Goal: Transaction & Acquisition: Purchase product/service

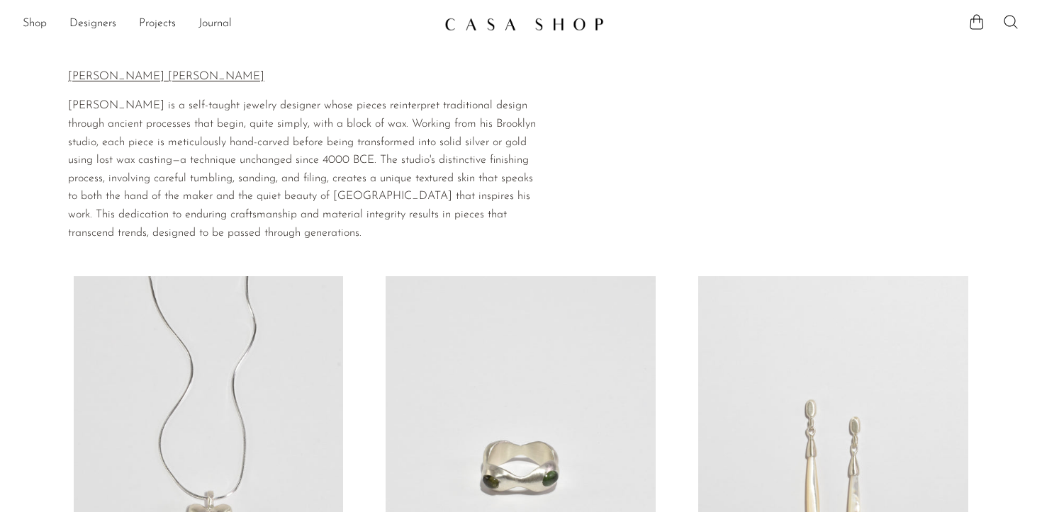
click at [524, 15] on link at bounding box center [520, 24] width 153 height 26
click at [39, 23] on link "Shop" at bounding box center [35, 24] width 24 height 18
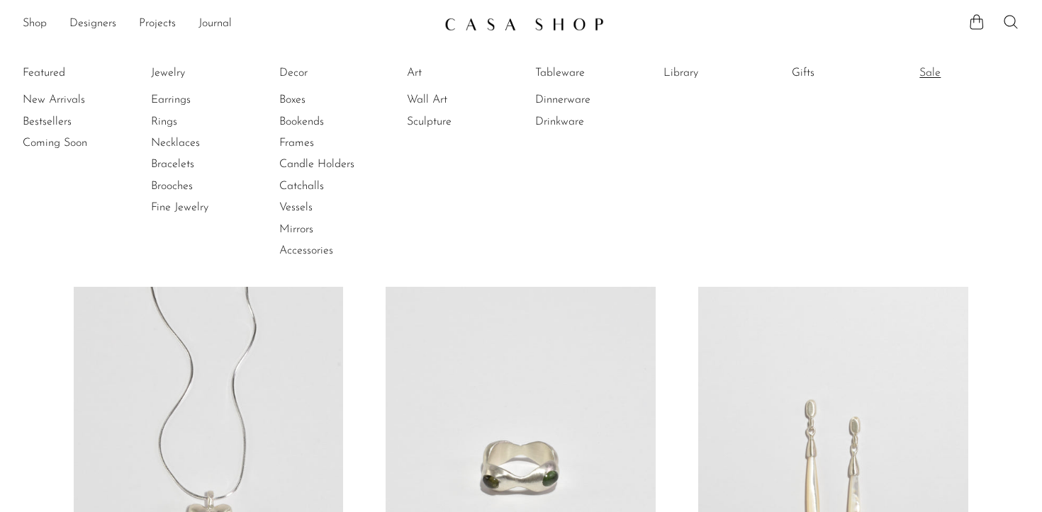
click at [921, 73] on link "Sale" at bounding box center [972, 73] width 106 height 16
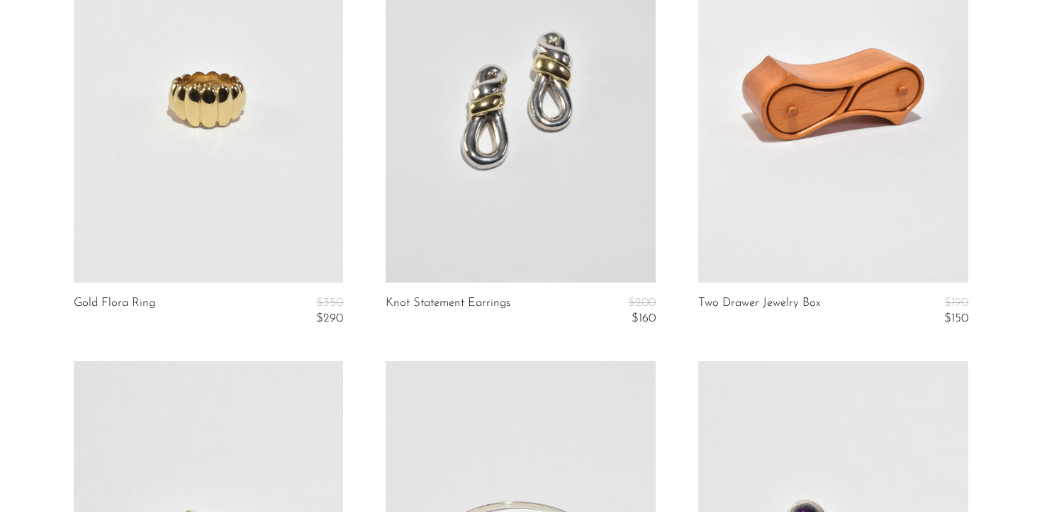
scroll to position [3369, 0]
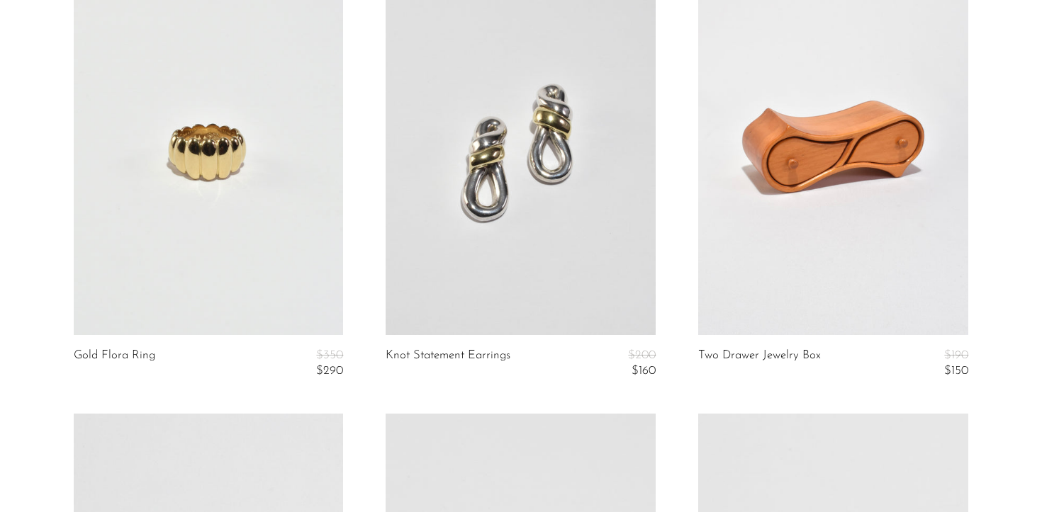
click at [412, 291] on link at bounding box center [521, 146] width 270 height 378
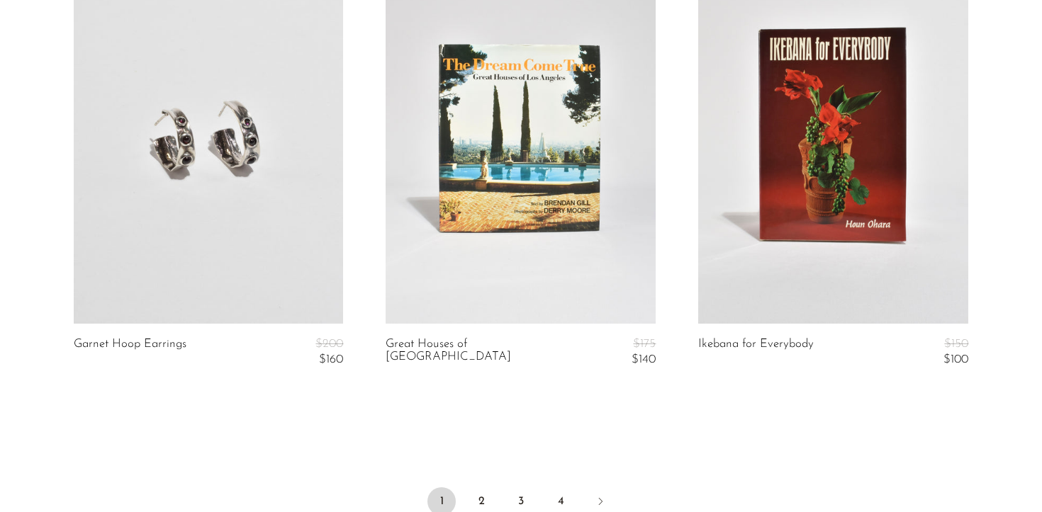
scroll to position [5372, 0]
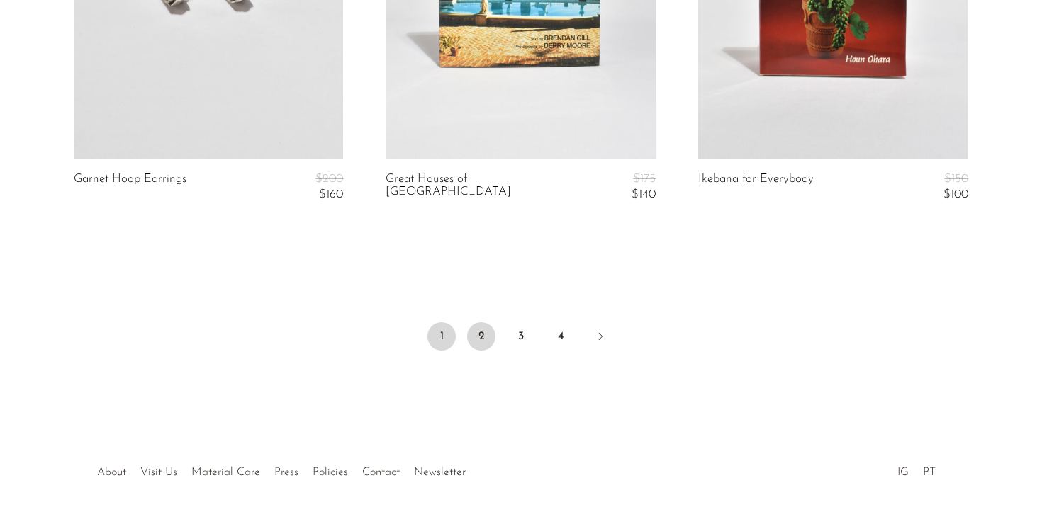
click at [477, 339] on link "2" at bounding box center [481, 336] width 28 height 28
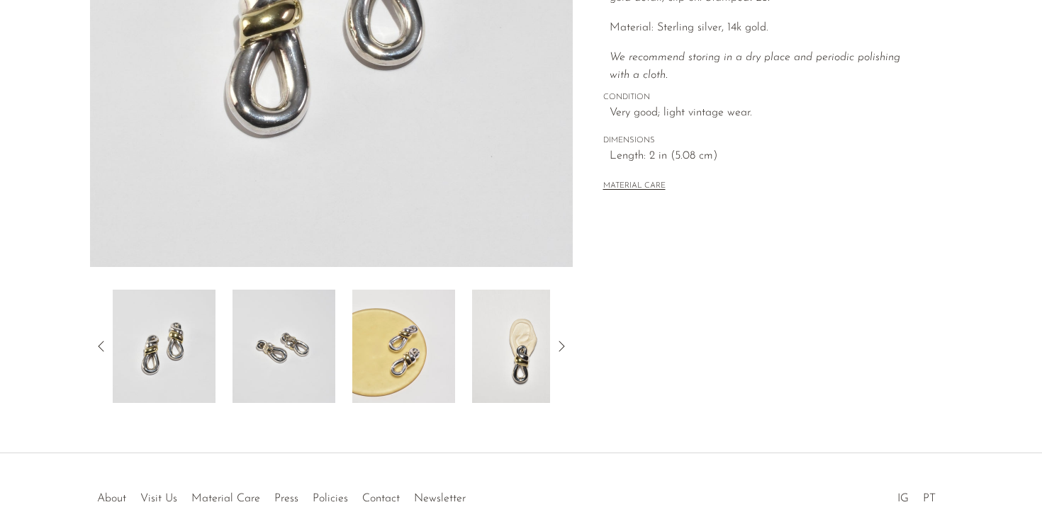
scroll to position [410, 0]
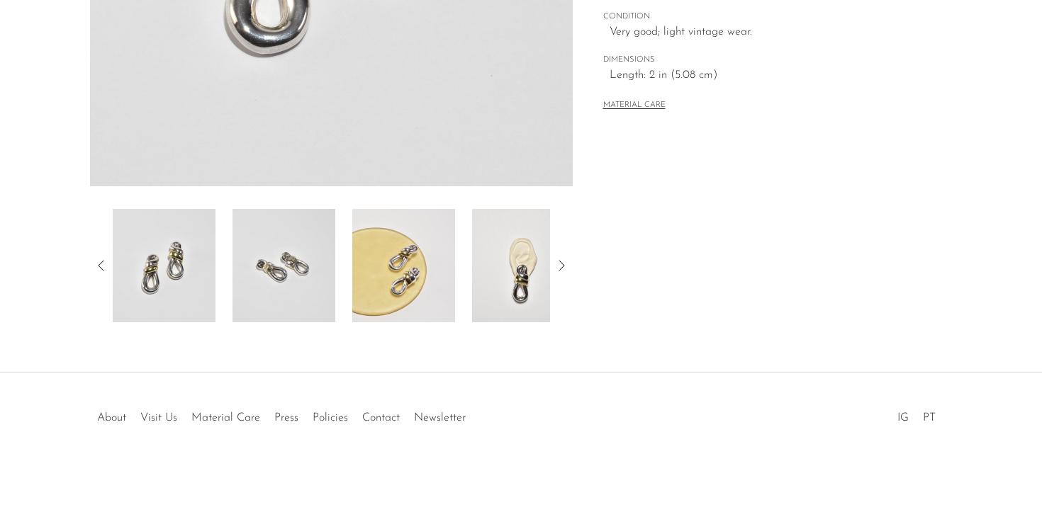
click at [536, 279] on img at bounding box center [523, 265] width 103 height 113
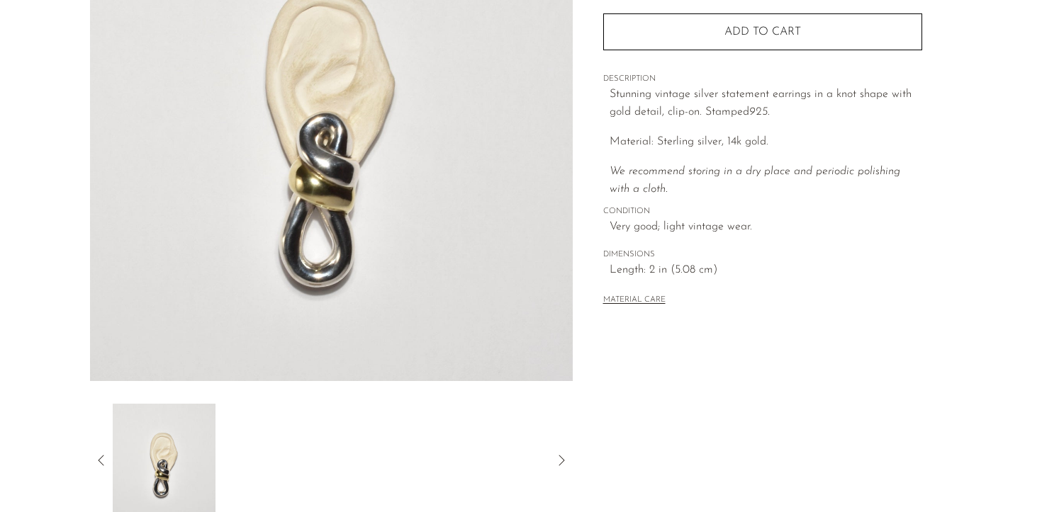
scroll to position [200, 0]
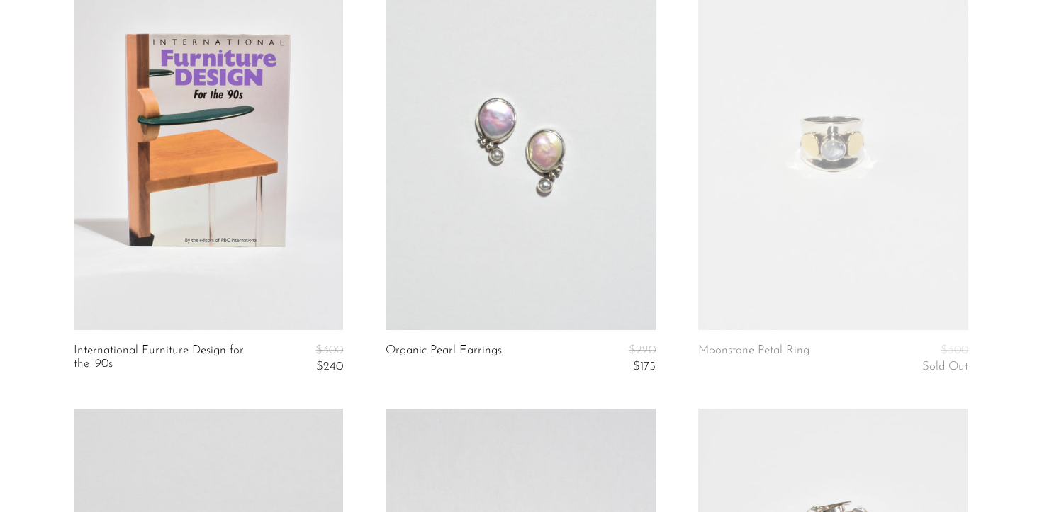
scroll to position [647, 0]
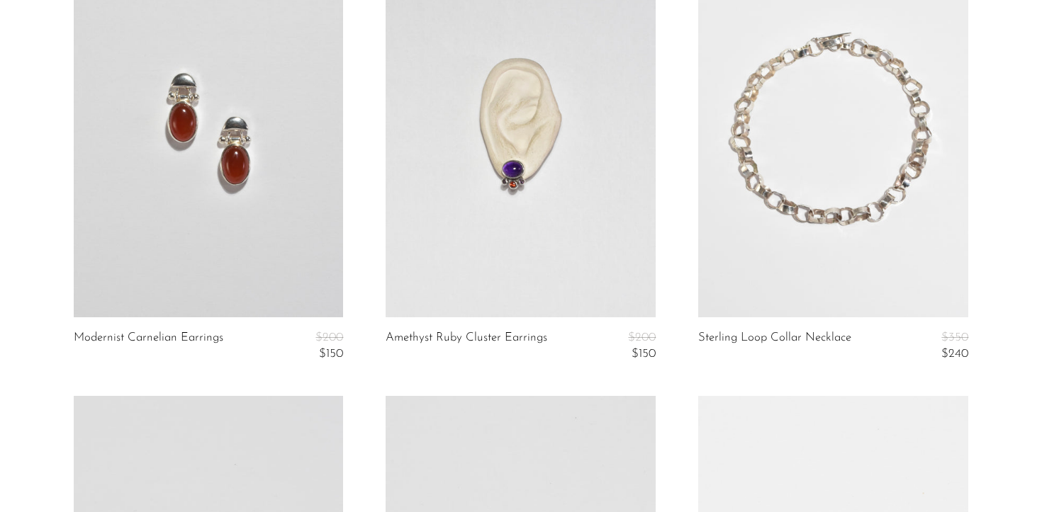
click at [189, 225] on link at bounding box center [209, 129] width 270 height 378
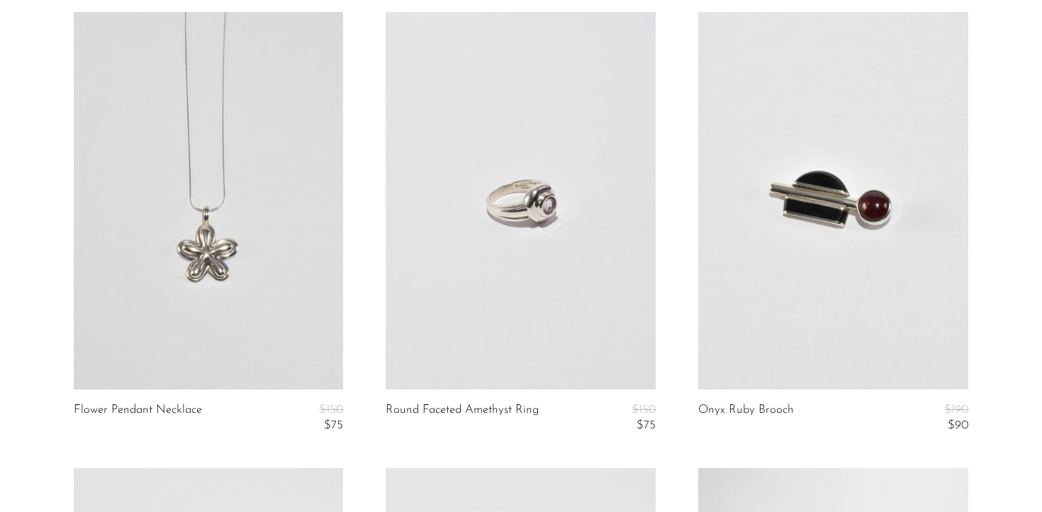
scroll to position [3314, 0]
click at [191, 310] on link at bounding box center [209, 202] width 270 height 378
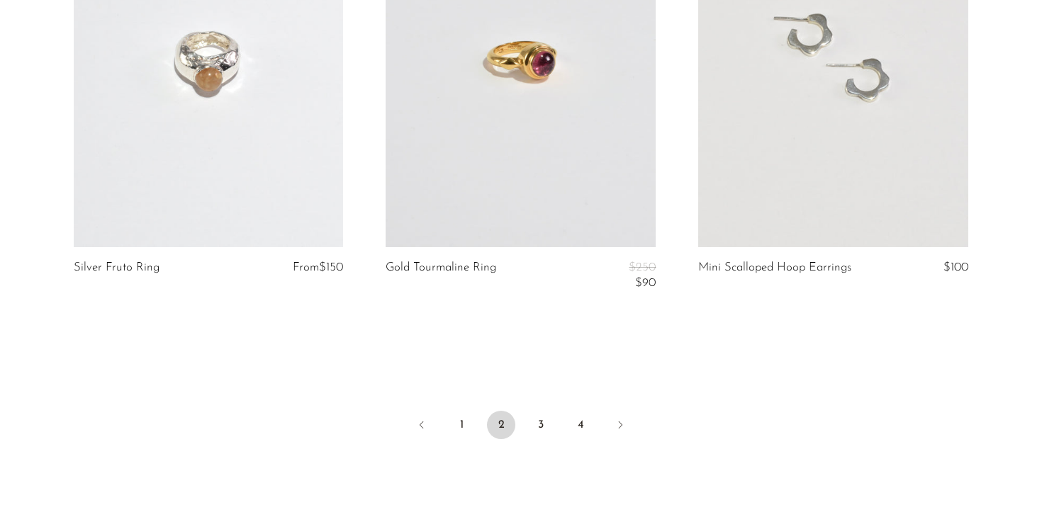
scroll to position [5292, 0]
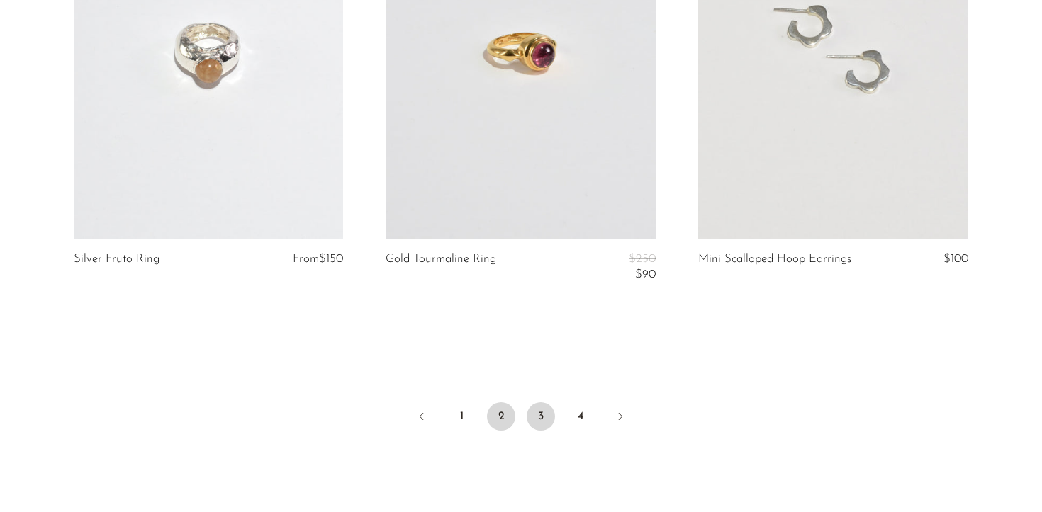
click at [546, 424] on link "3" at bounding box center [541, 417] width 28 height 28
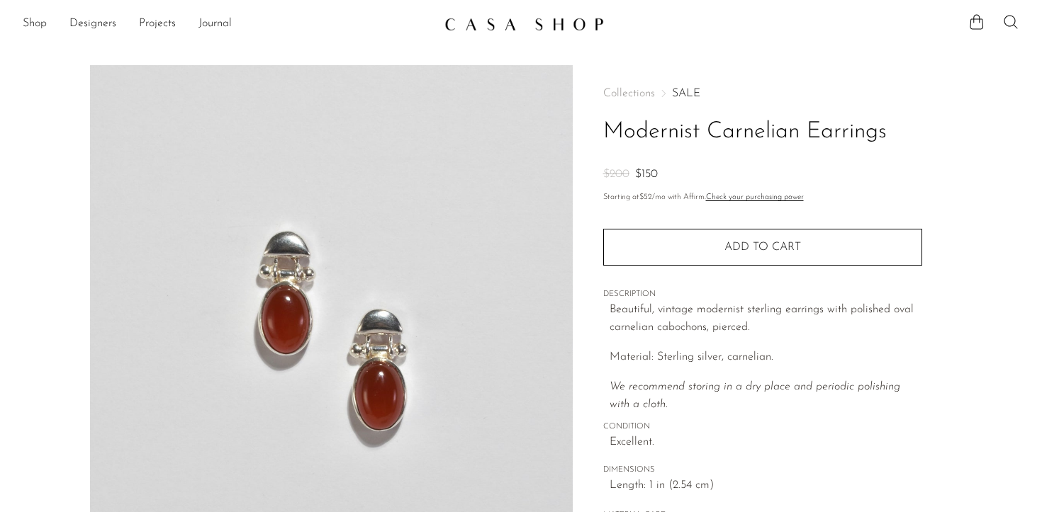
scroll to position [373, 0]
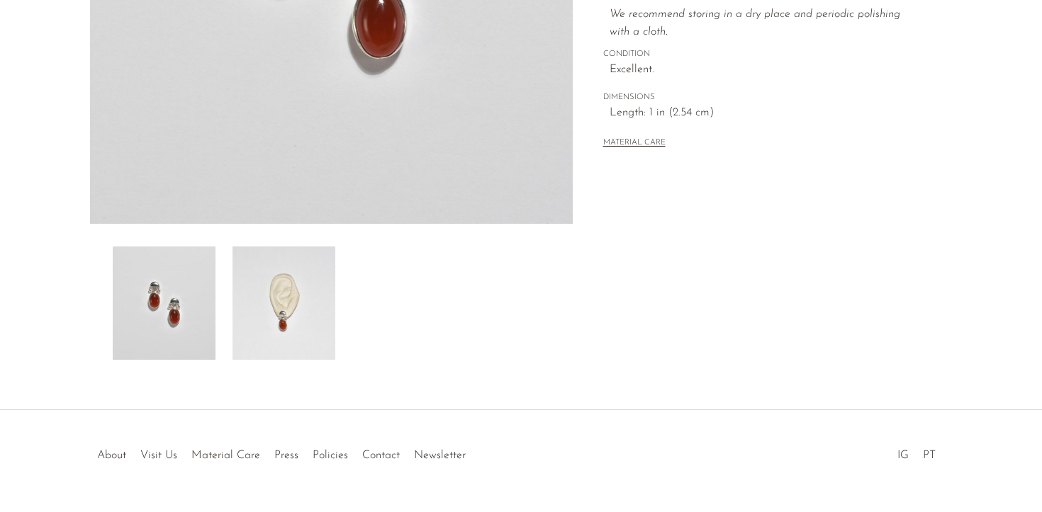
click at [284, 300] on img at bounding box center [283, 303] width 103 height 113
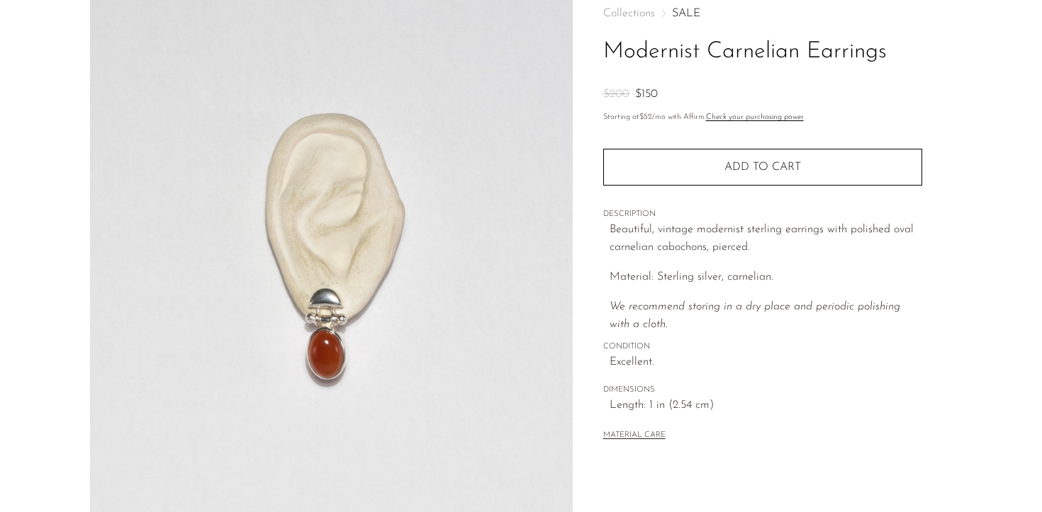
scroll to position [66, 0]
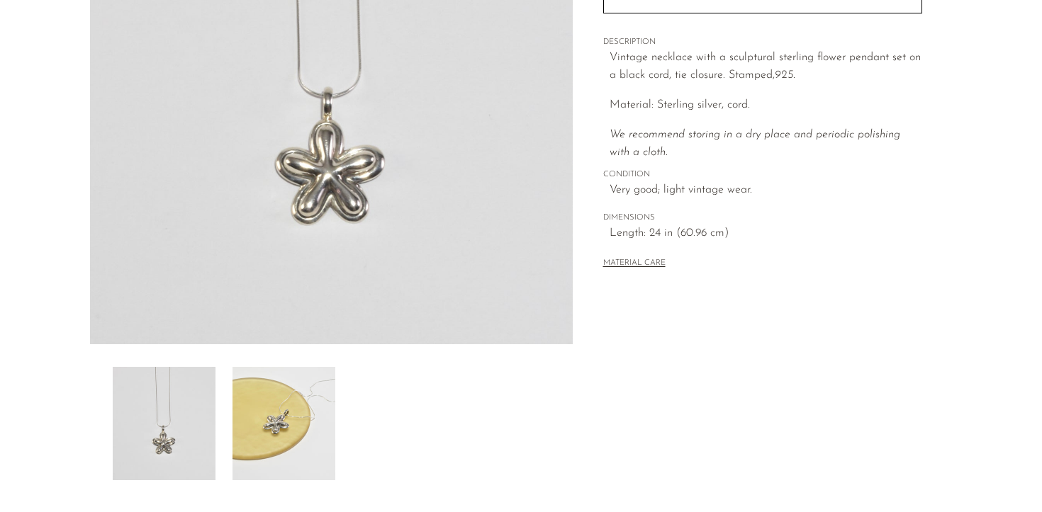
scroll to position [410, 0]
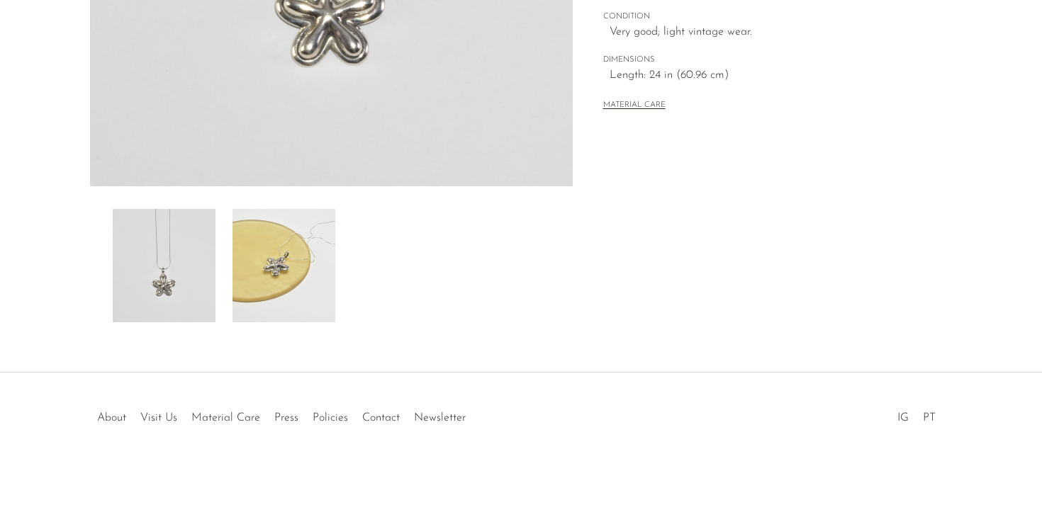
click at [254, 271] on img at bounding box center [283, 265] width 103 height 113
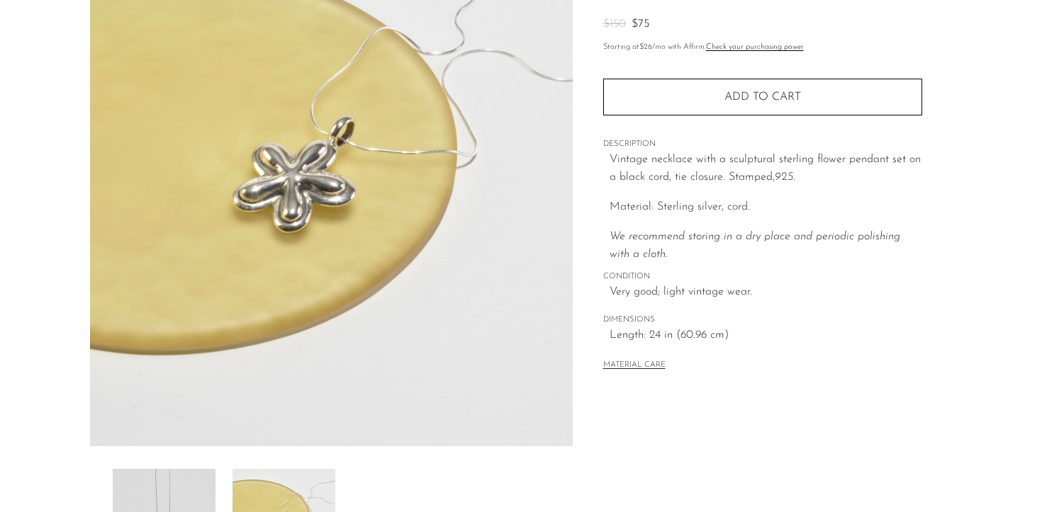
scroll to position [141, 0]
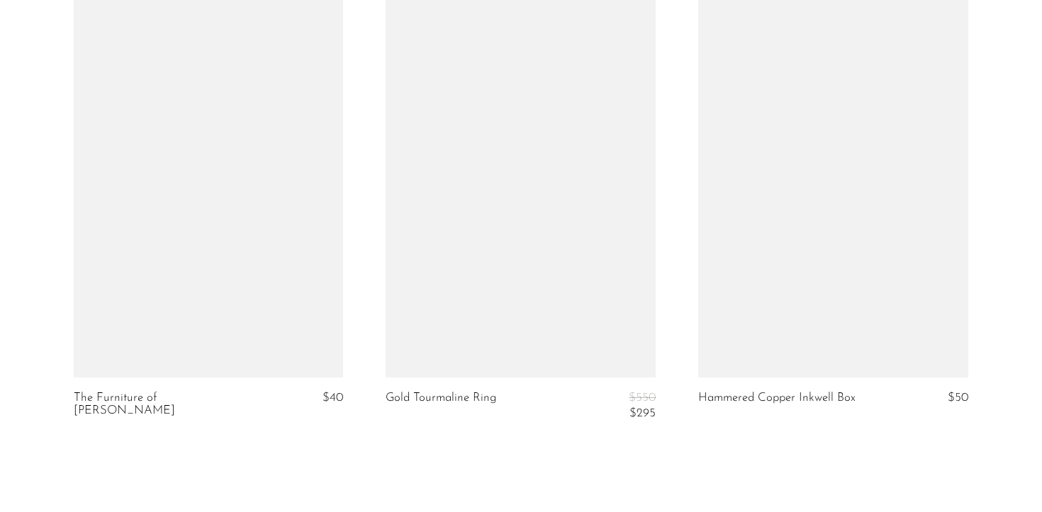
scroll to position [5427, 0]
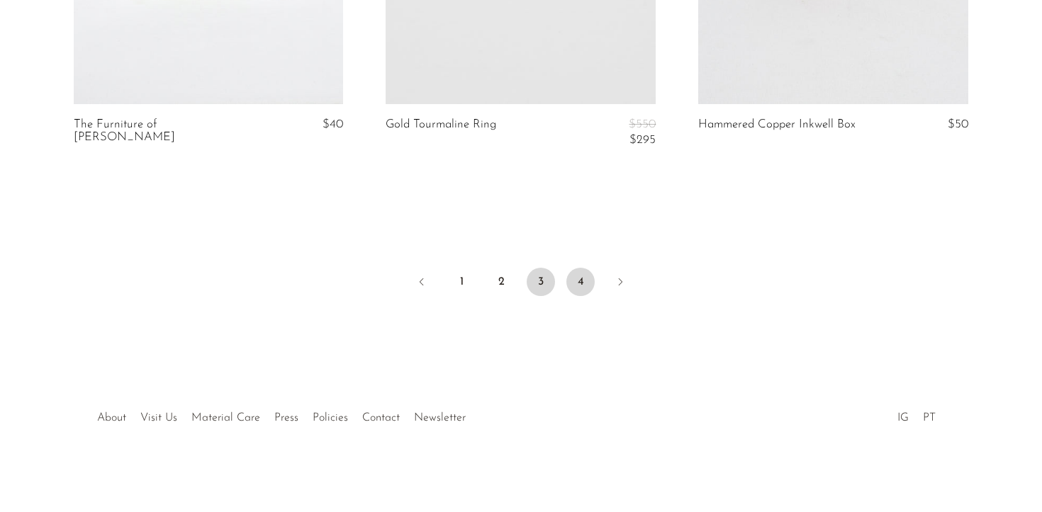
click at [582, 286] on link "4" at bounding box center [580, 282] width 28 height 28
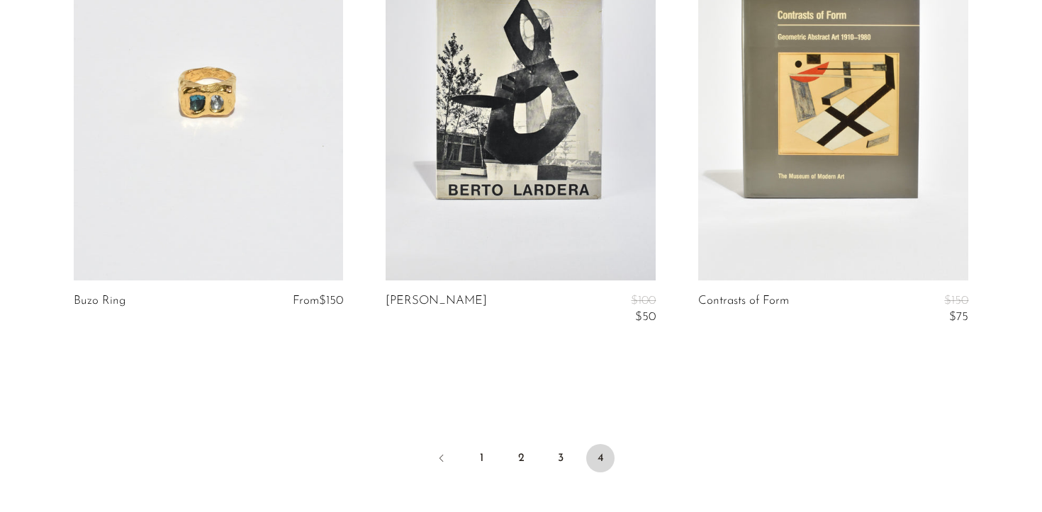
scroll to position [712, 0]
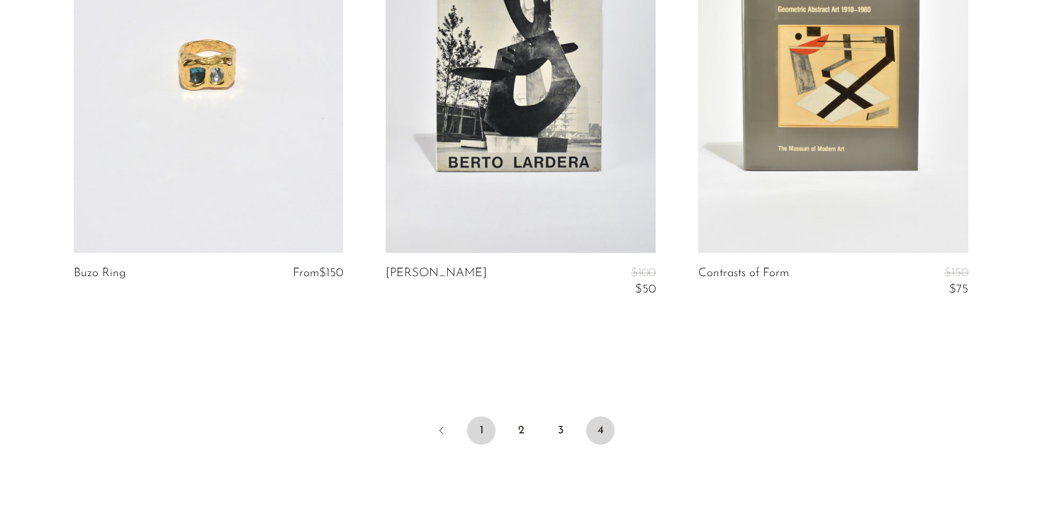
click at [478, 425] on link "1" at bounding box center [481, 431] width 28 height 28
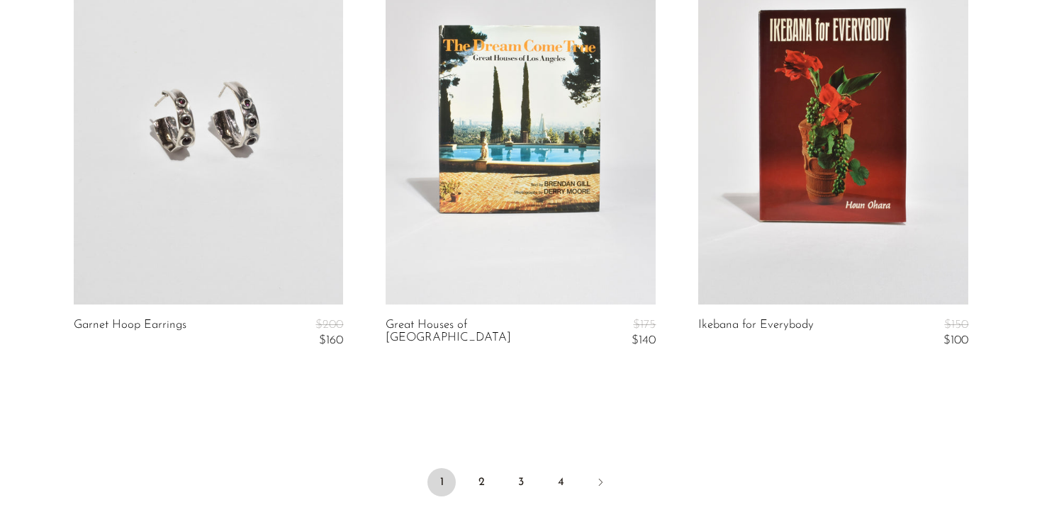
scroll to position [5427, 0]
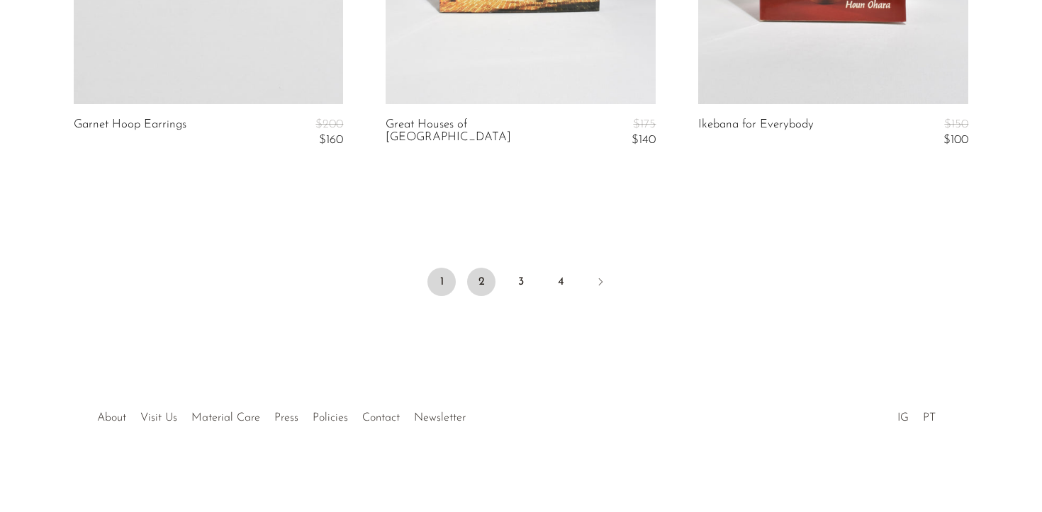
click at [476, 283] on link "2" at bounding box center [481, 282] width 28 height 28
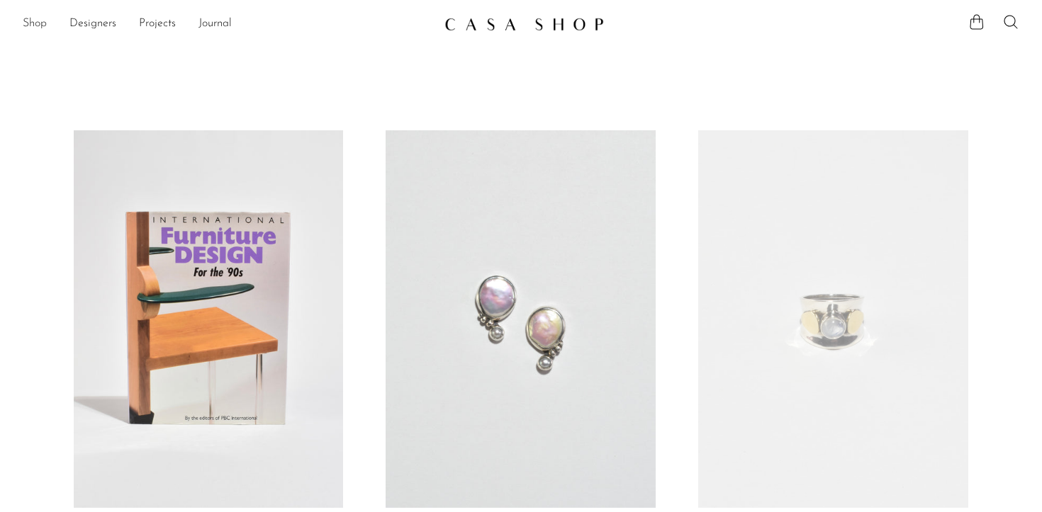
click at [35, 27] on link "Shop" at bounding box center [35, 24] width 24 height 18
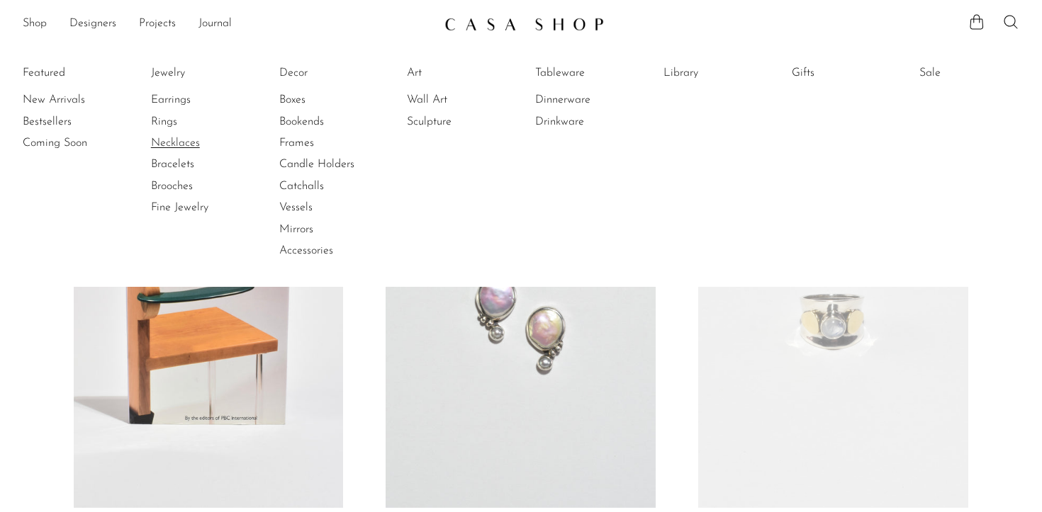
click at [169, 147] on link "Necklaces" at bounding box center [204, 143] width 106 height 16
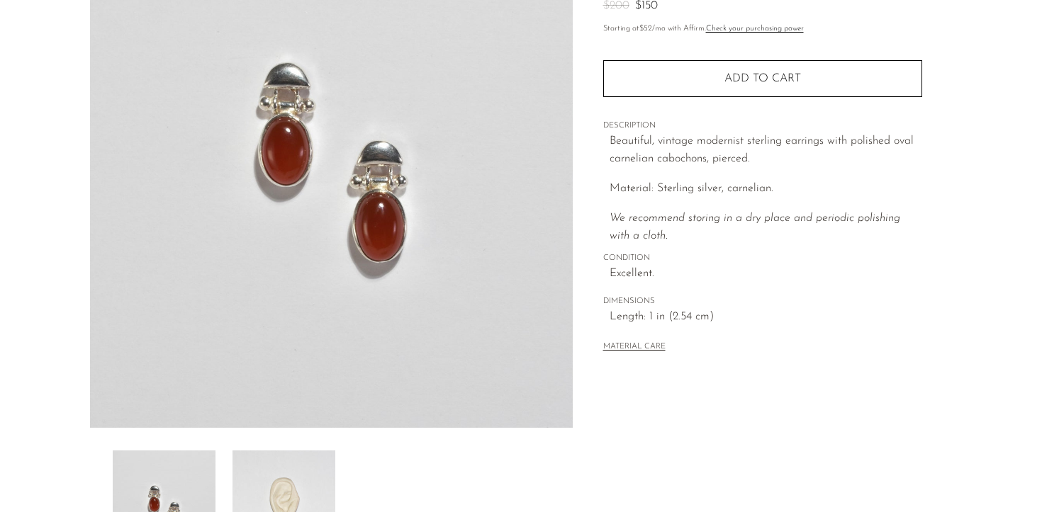
scroll to position [410, 0]
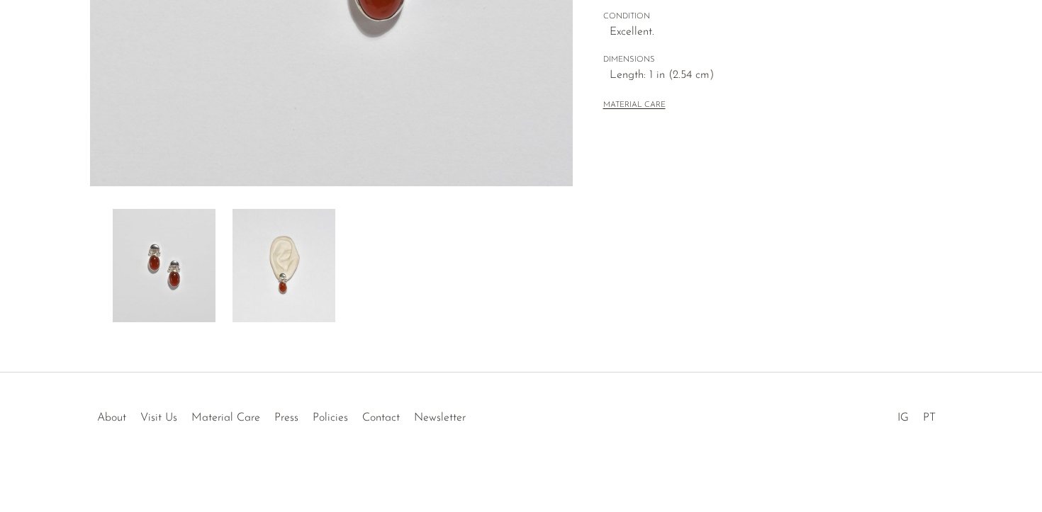
click at [289, 287] on img at bounding box center [283, 265] width 103 height 113
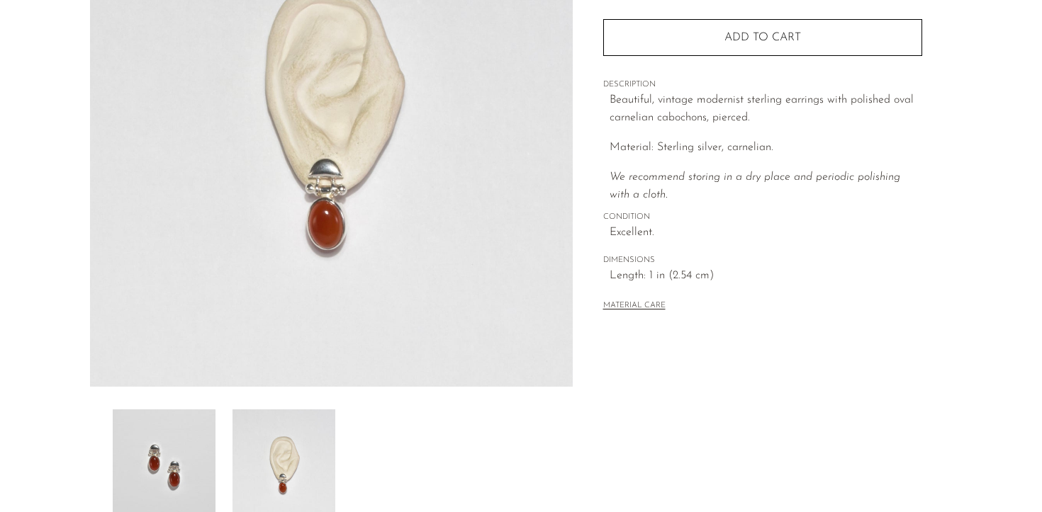
scroll to position [222, 0]
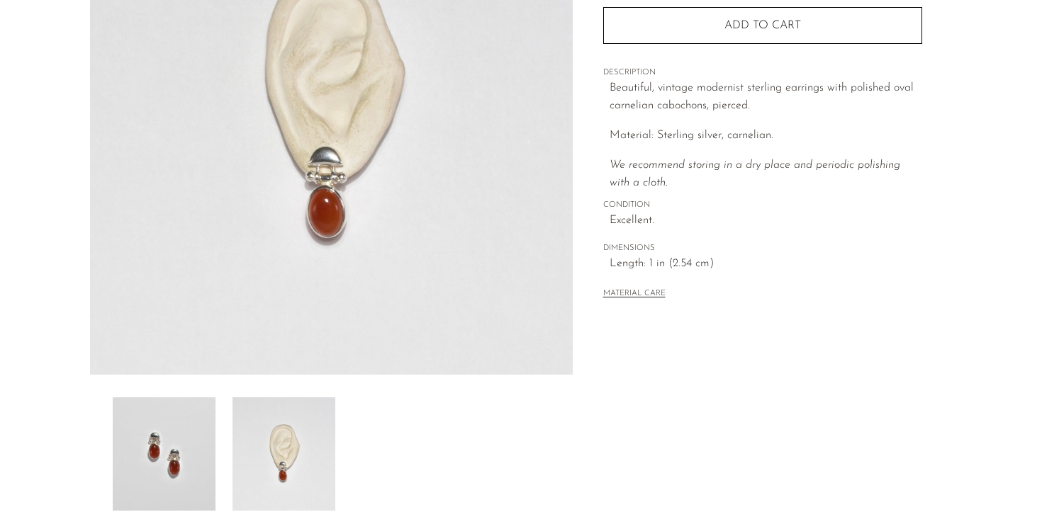
click at [183, 410] on img at bounding box center [164, 454] width 103 height 113
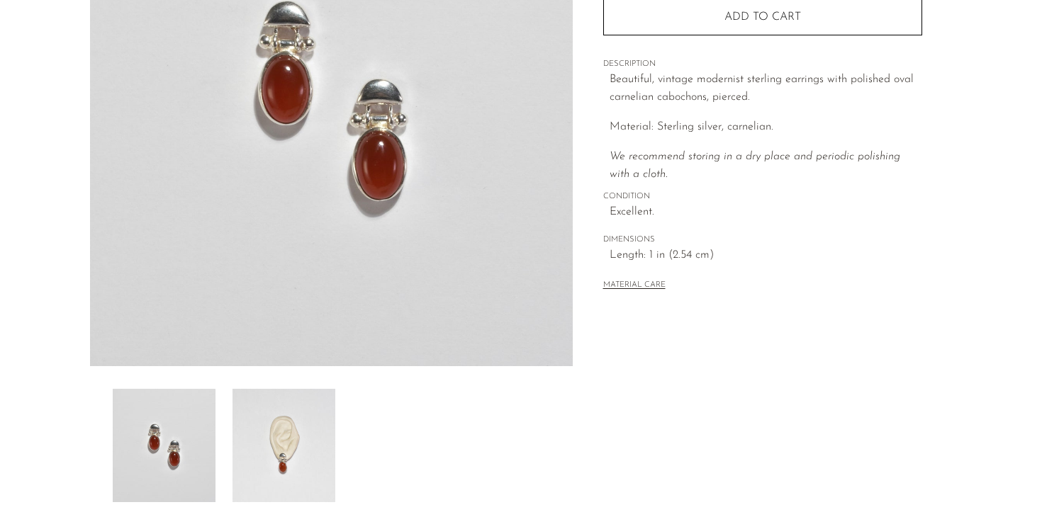
scroll to position [285, 0]
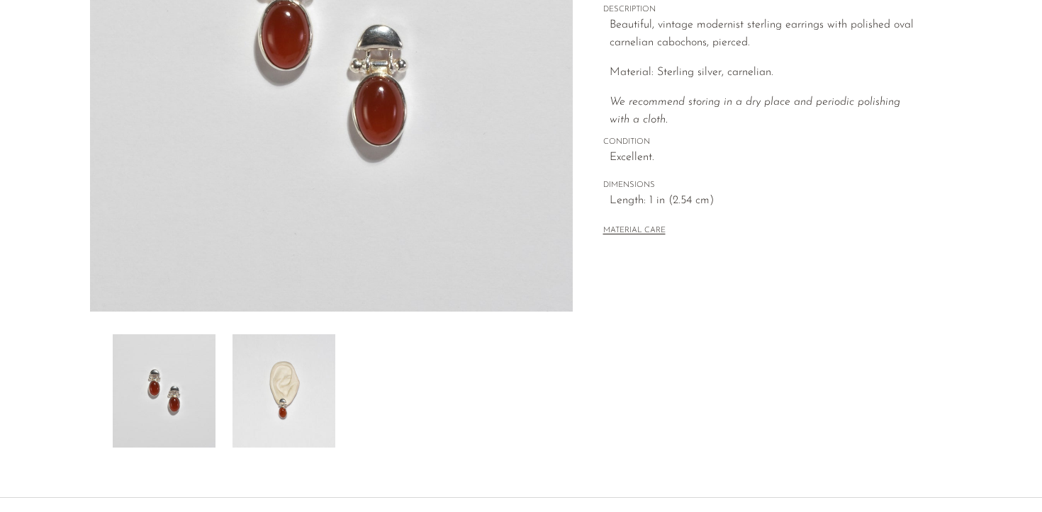
click at [303, 385] on img at bounding box center [283, 391] width 103 height 113
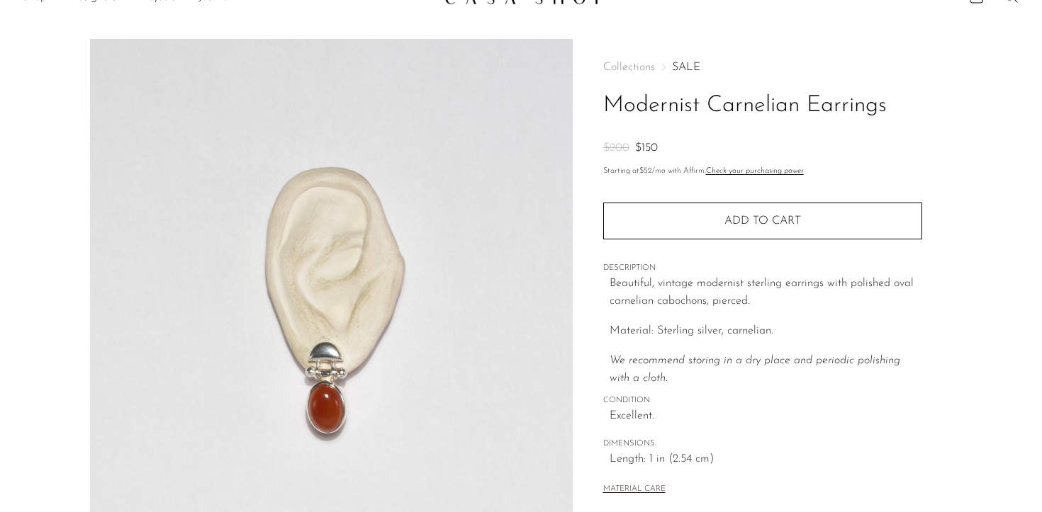
scroll to position [27, 0]
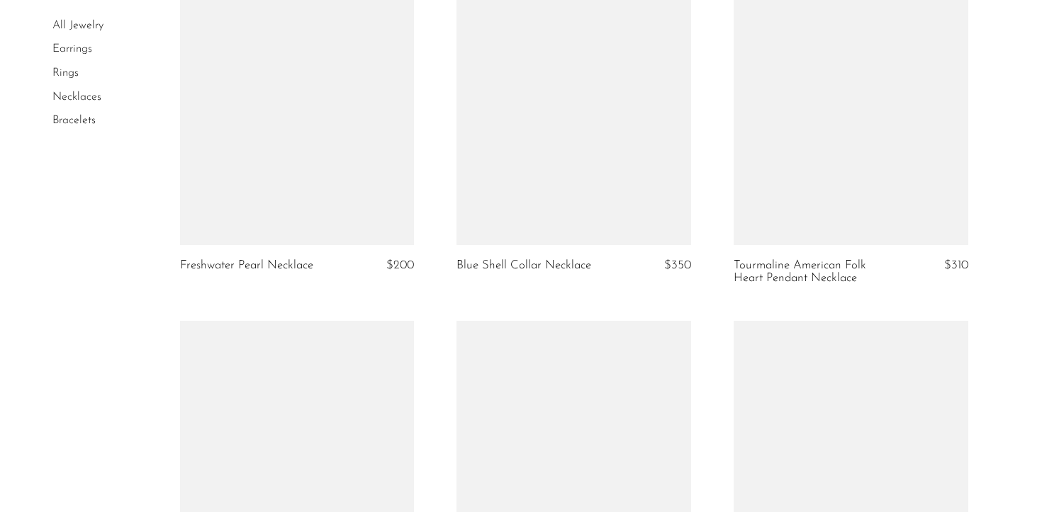
scroll to position [4720, 0]
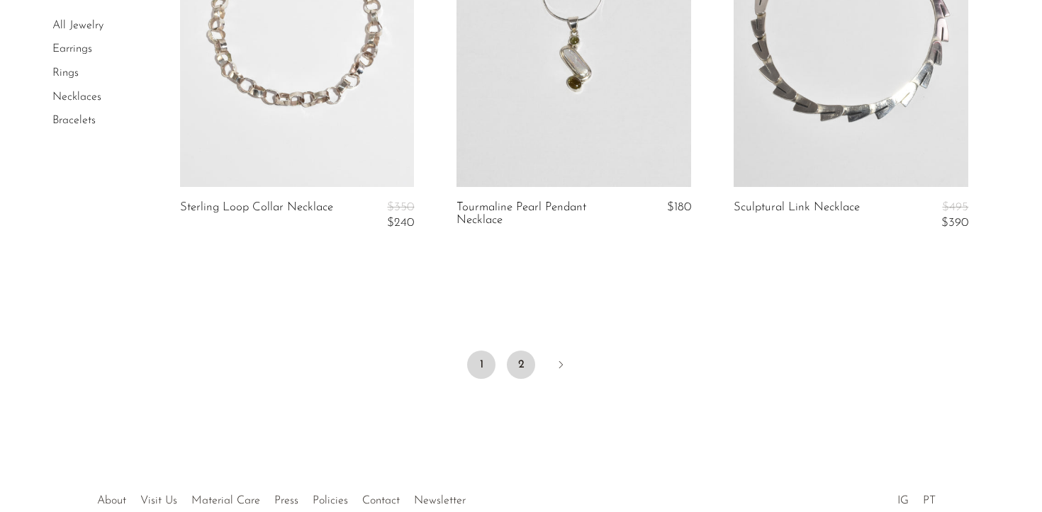
click at [519, 367] on link "2" at bounding box center [521, 365] width 28 height 28
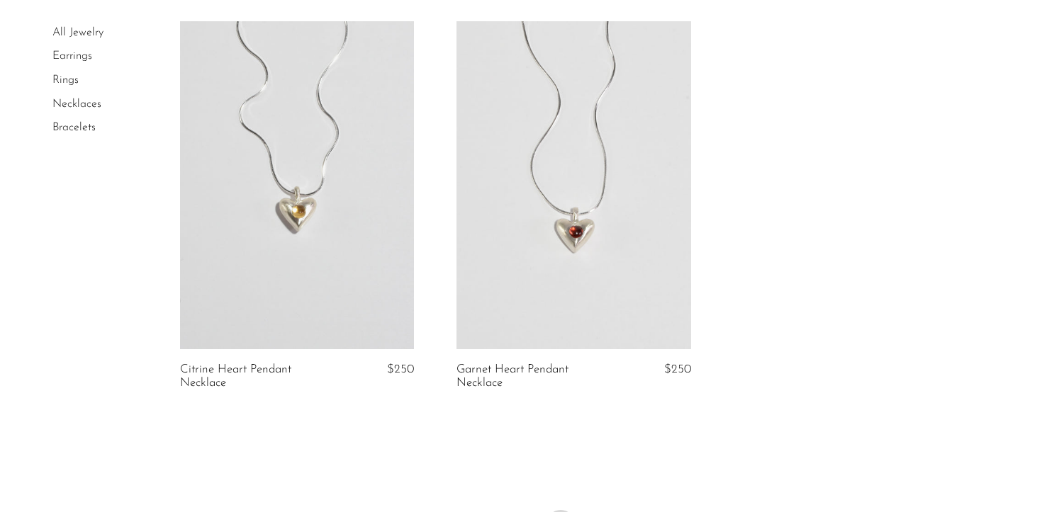
scroll to position [76, 0]
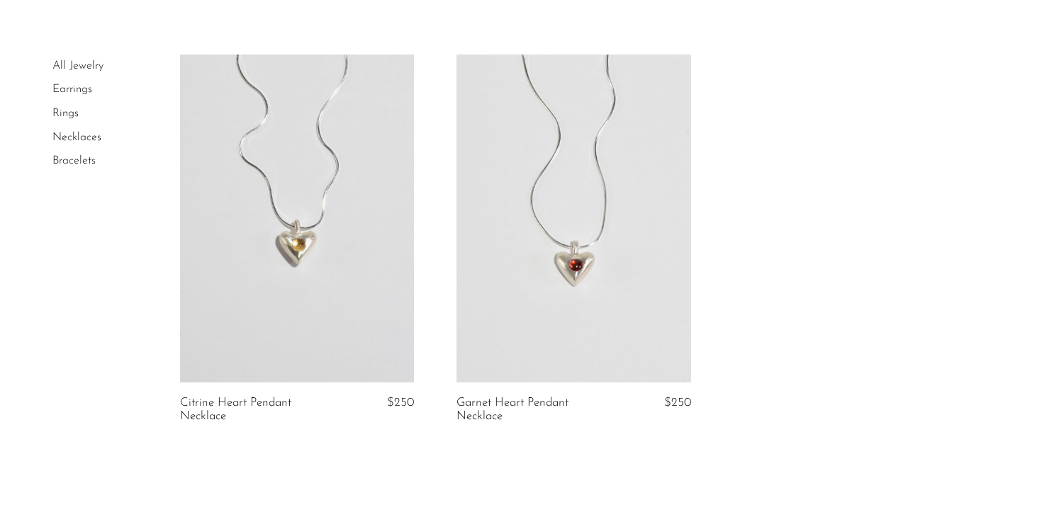
click at [356, 259] on link at bounding box center [297, 219] width 235 height 328
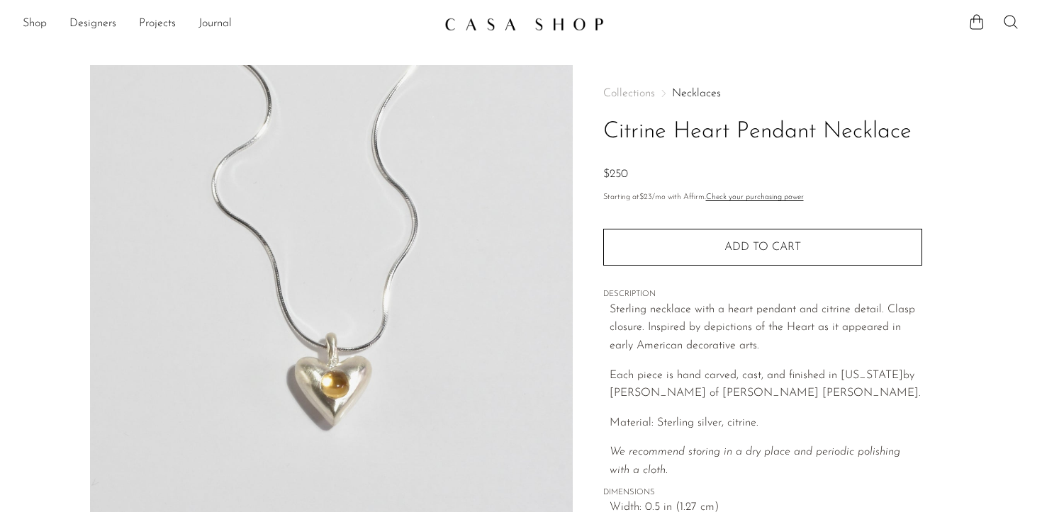
scroll to position [410, 0]
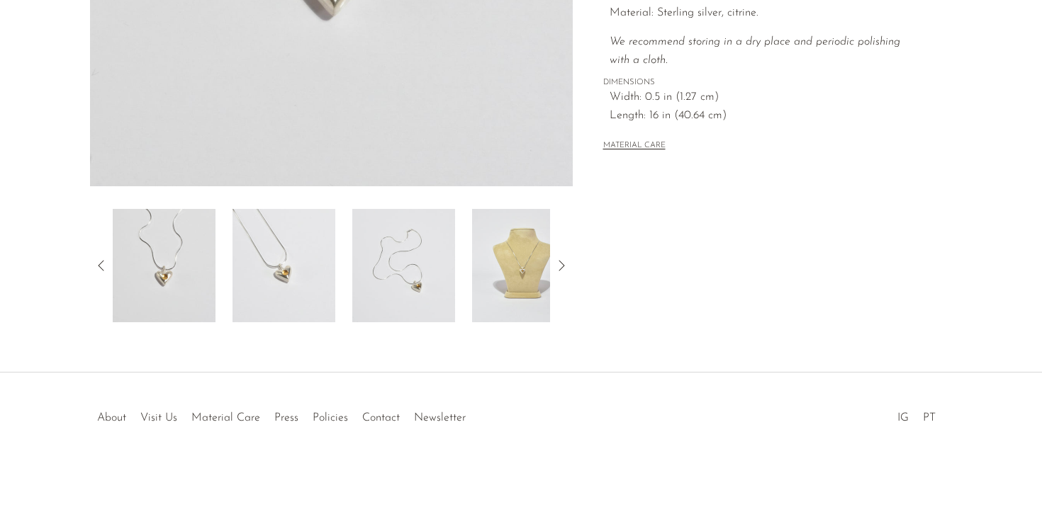
click at [438, 281] on img at bounding box center [403, 265] width 103 height 113
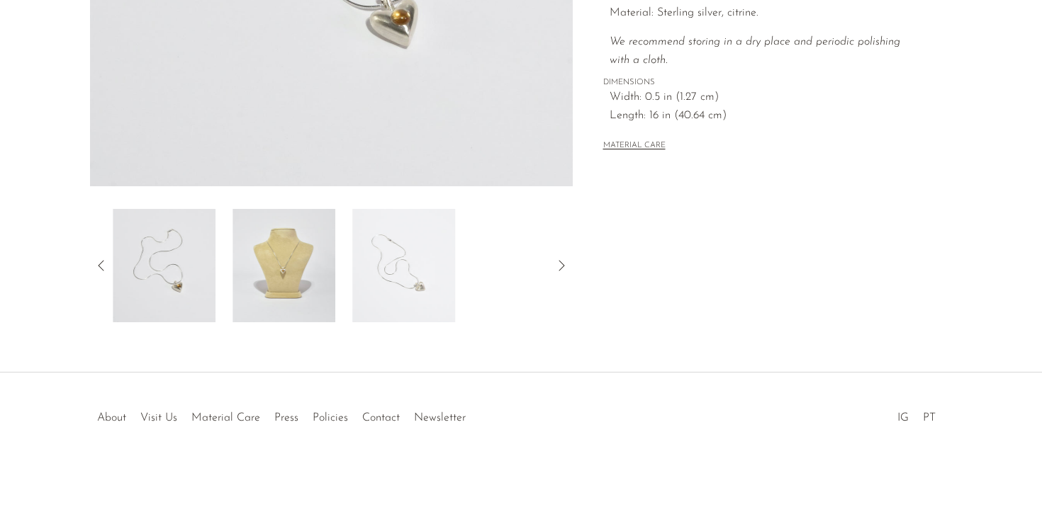
click at [310, 291] on img at bounding box center [283, 265] width 103 height 113
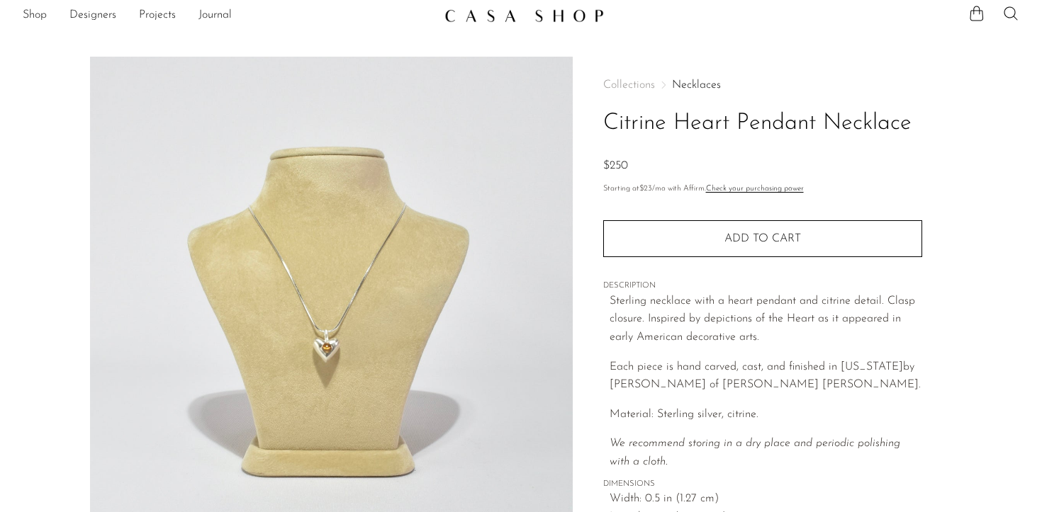
scroll to position [0, 0]
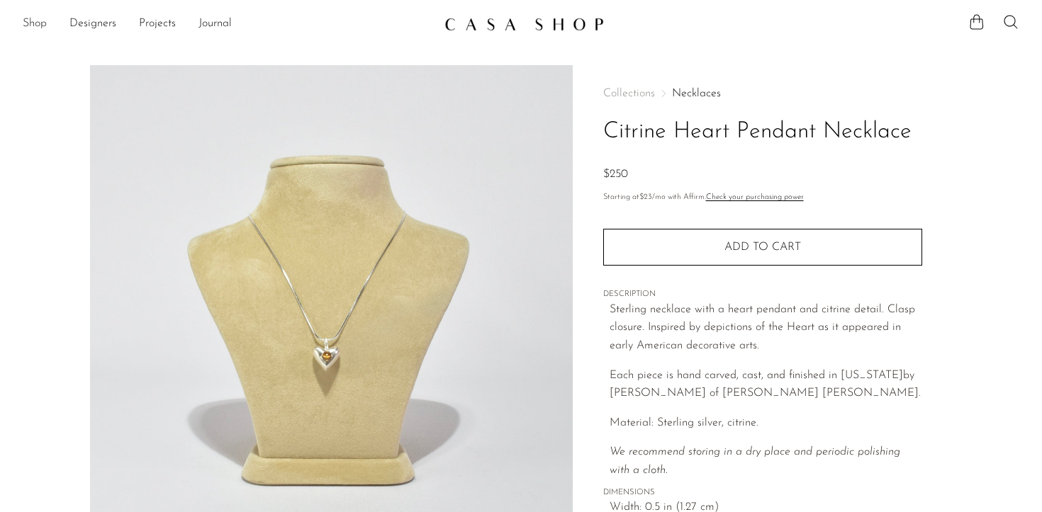
click at [35, 28] on link "Shop" at bounding box center [35, 24] width 24 height 18
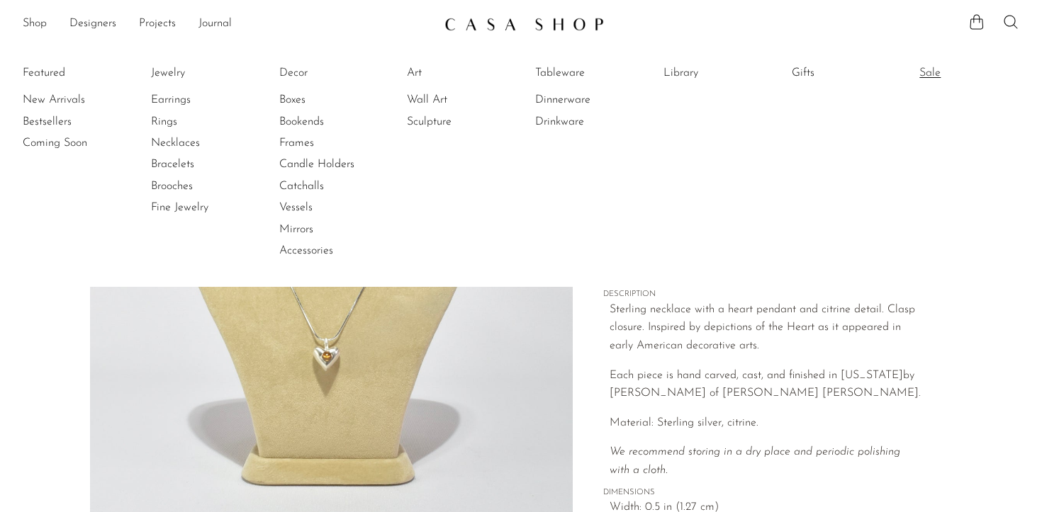
click at [938, 77] on link "Sale" at bounding box center [972, 73] width 106 height 16
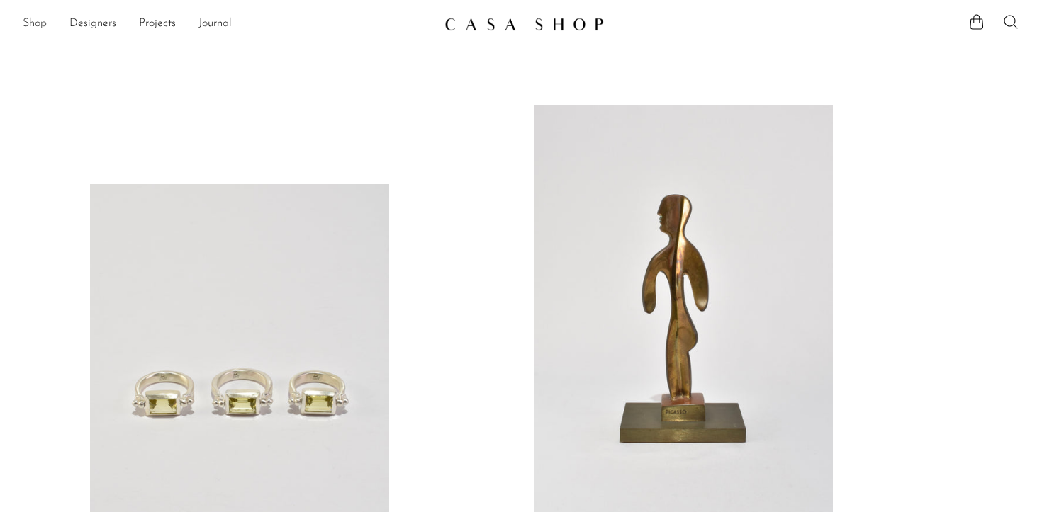
click at [30, 25] on link "Shop" at bounding box center [35, 24] width 24 height 18
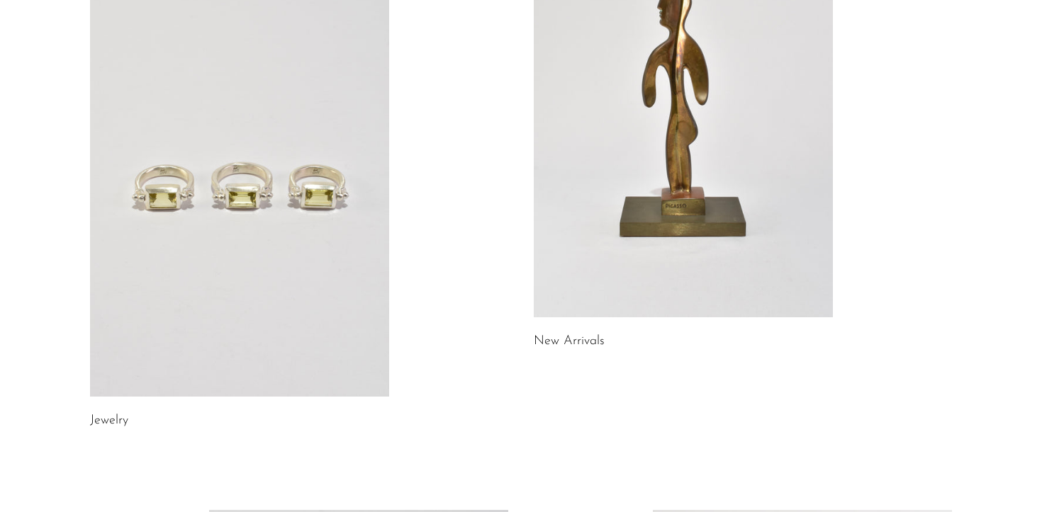
scroll to position [147, 0]
